Goal: Information Seeking & Learning: Learn about a topic

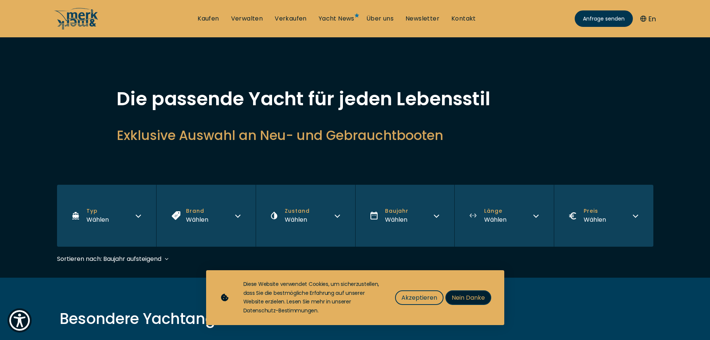
click at [478, 297] on span "Nein Danke" at bounding box center [468, 297] width 33 height 9
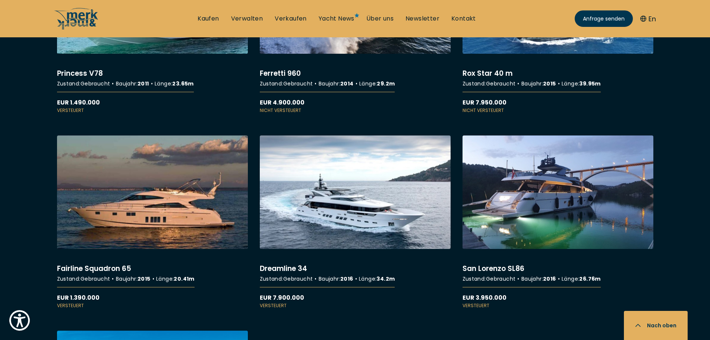
scroll to position [1193, 0]
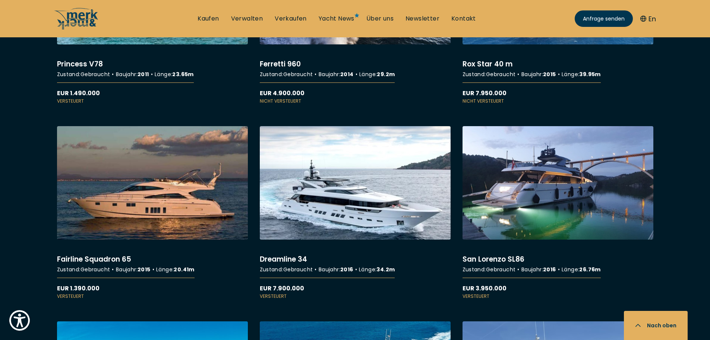
click at [346, 199] on link "More details about Dreamline 34" at bounding box center [355, 212] width 191 height 173
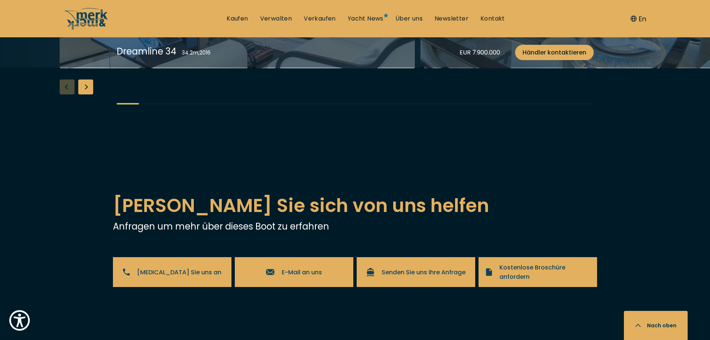
scroll to position [1305, 0]
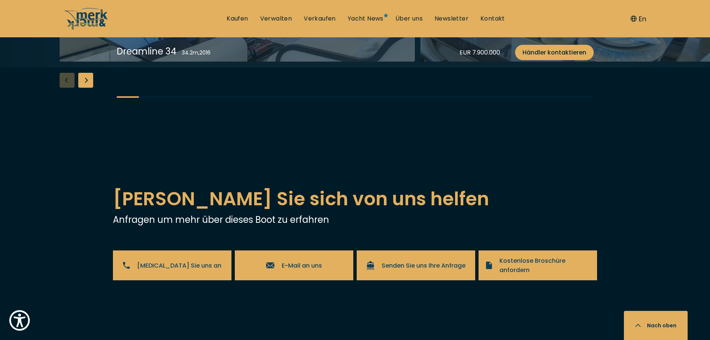
click at [84, 88] on div "Next slide" at bounding box center [85, 80] width 15 height 15
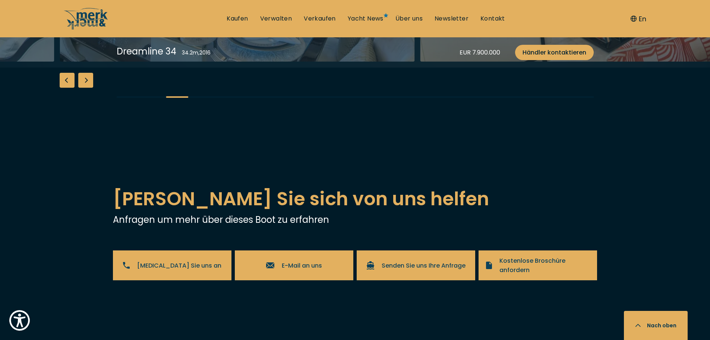
click at [84, 88] on div "Next slide" at bounding box center [85, 80] width 15 height 15
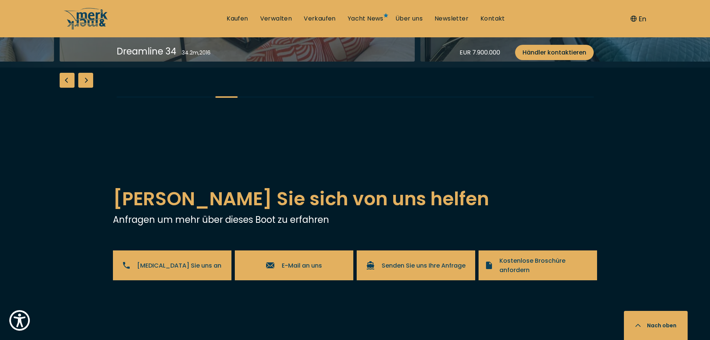
click at [84, 88] on div "Next slide" at bounding box center [85, 80] width 15 height 15
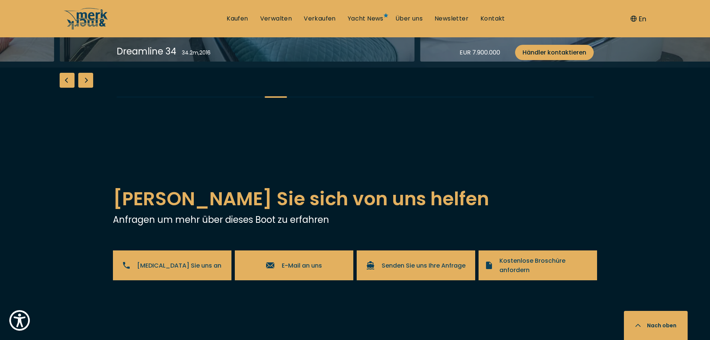
click at [84, 88] on div "Next slide" at bounding box center [85, 80] width 15 height 15
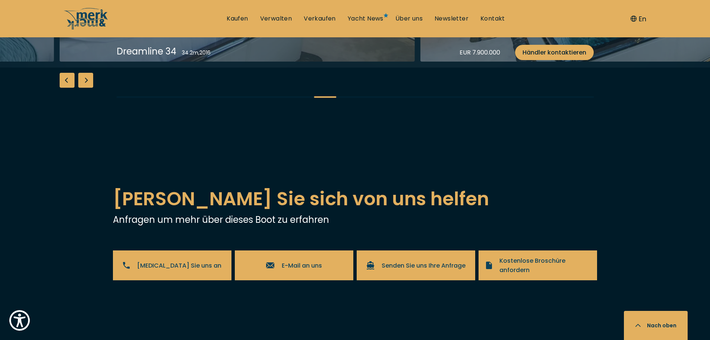
click at [84, 88] on div "Next slide" at bounding box center [85, 80] width 15 height 15
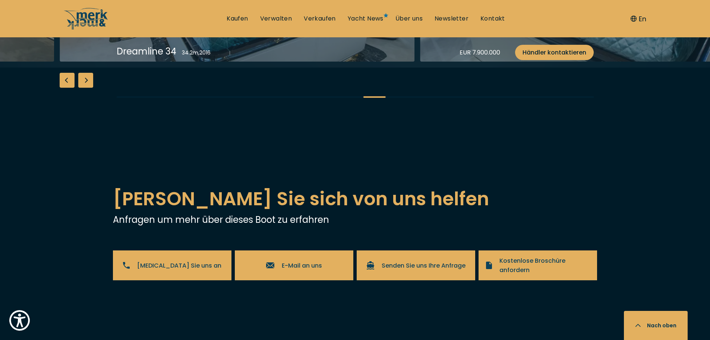
click at [84, 88] on div "Next slide" at bounding box center [85, 80] width 15 height 15
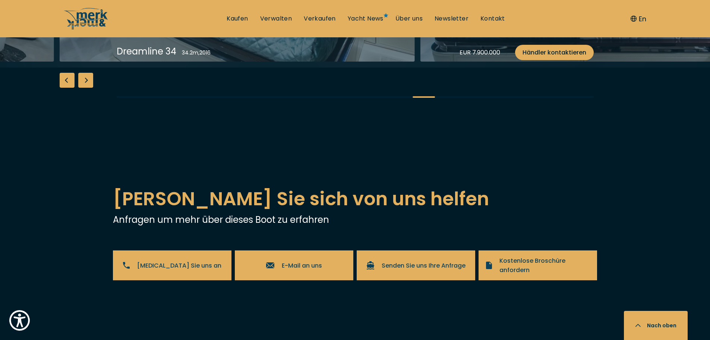
click at [84, 88] on div "Next slide" at bounding box center [85, 80] width 15 height 15
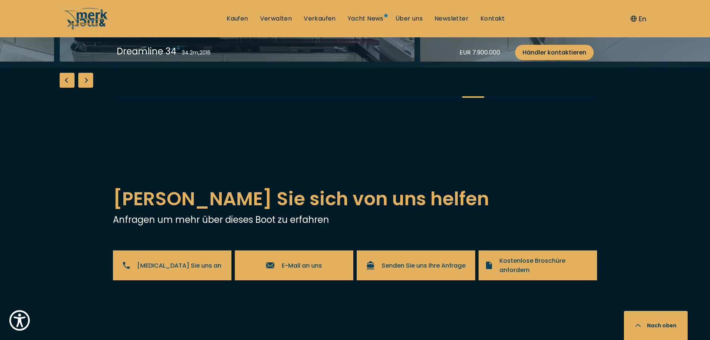
click at [84, 88] on div "Next slide" at bounding box center [85, 80] width 15 height 15
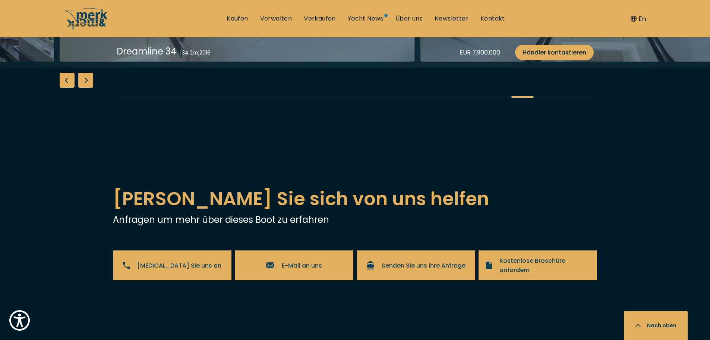
click at [84, 88] on div "Next slide" at bounding box center [85, 80] width 15 height 15
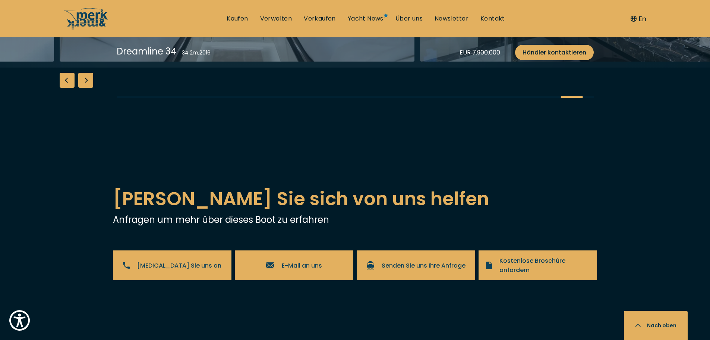
click at [84, 88] on div "Next slide" at bounding box center [85, 80] width 15 height 15
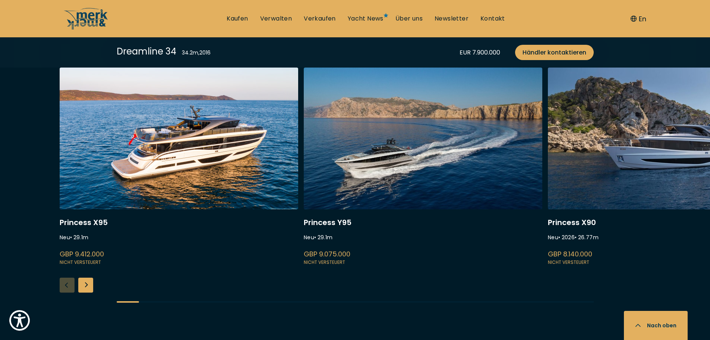
scroll to position [1678, 0]
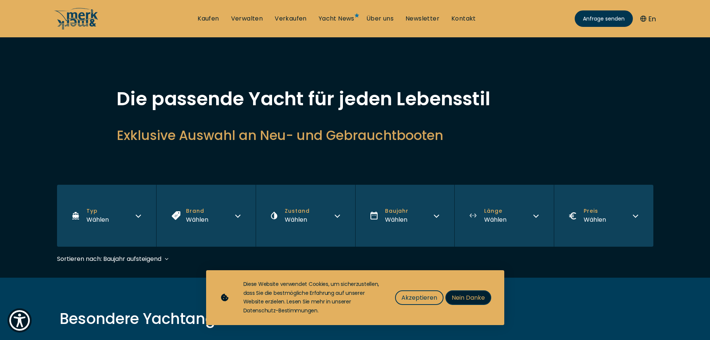
click at [461, 296] on span "Nein Danke" at bounding box center [468, 297] width 33 height 9
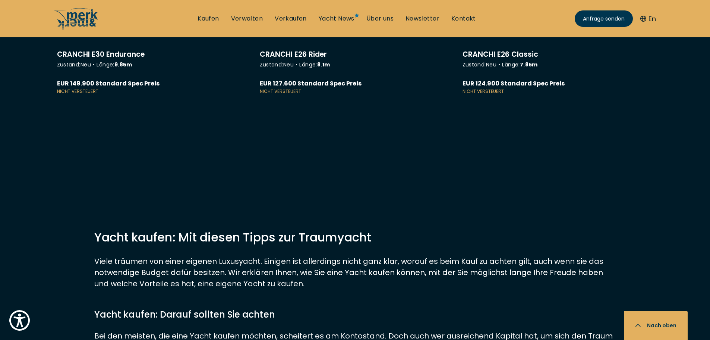
scroll to position [7308, 0]
